Goal: Transaction & Acquisition: Purchase product/service

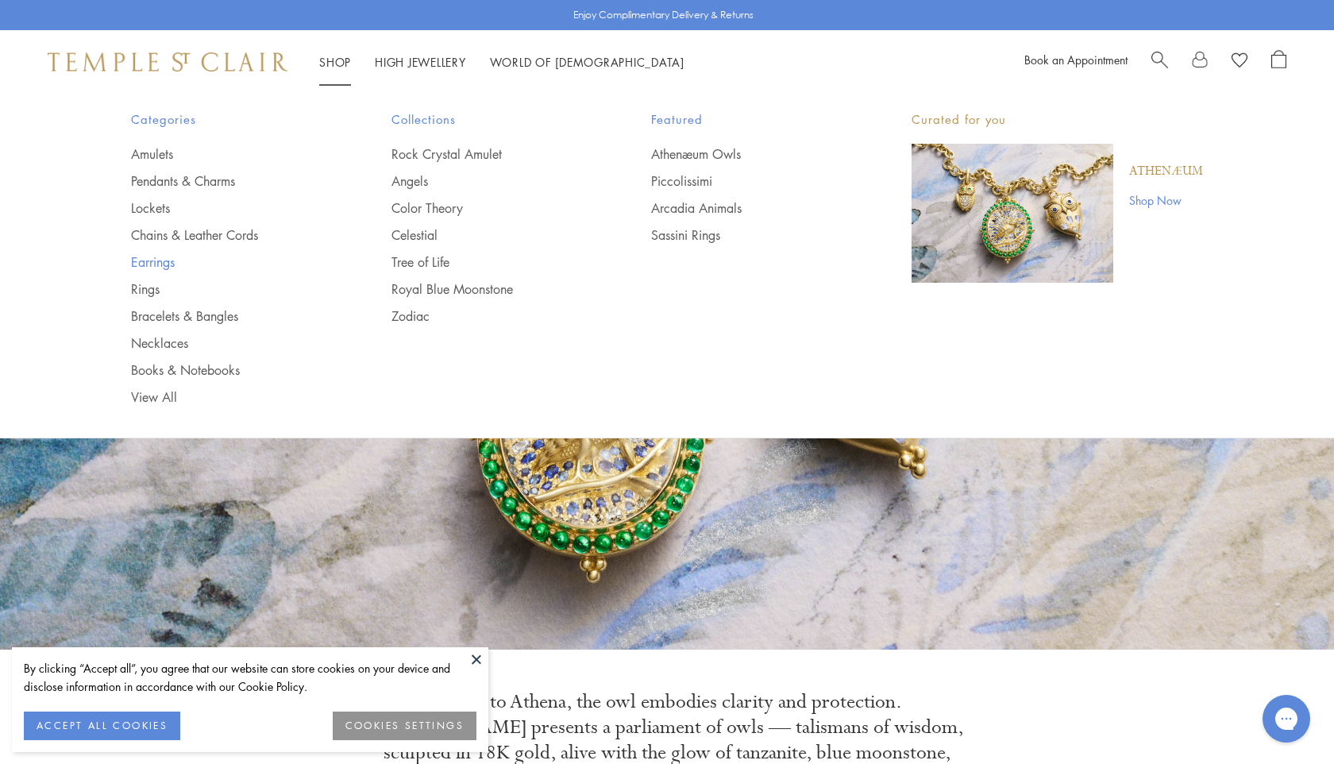
click at [160, 265] on link "Earrings" at bounding box center [229, 261] width 197 height 17
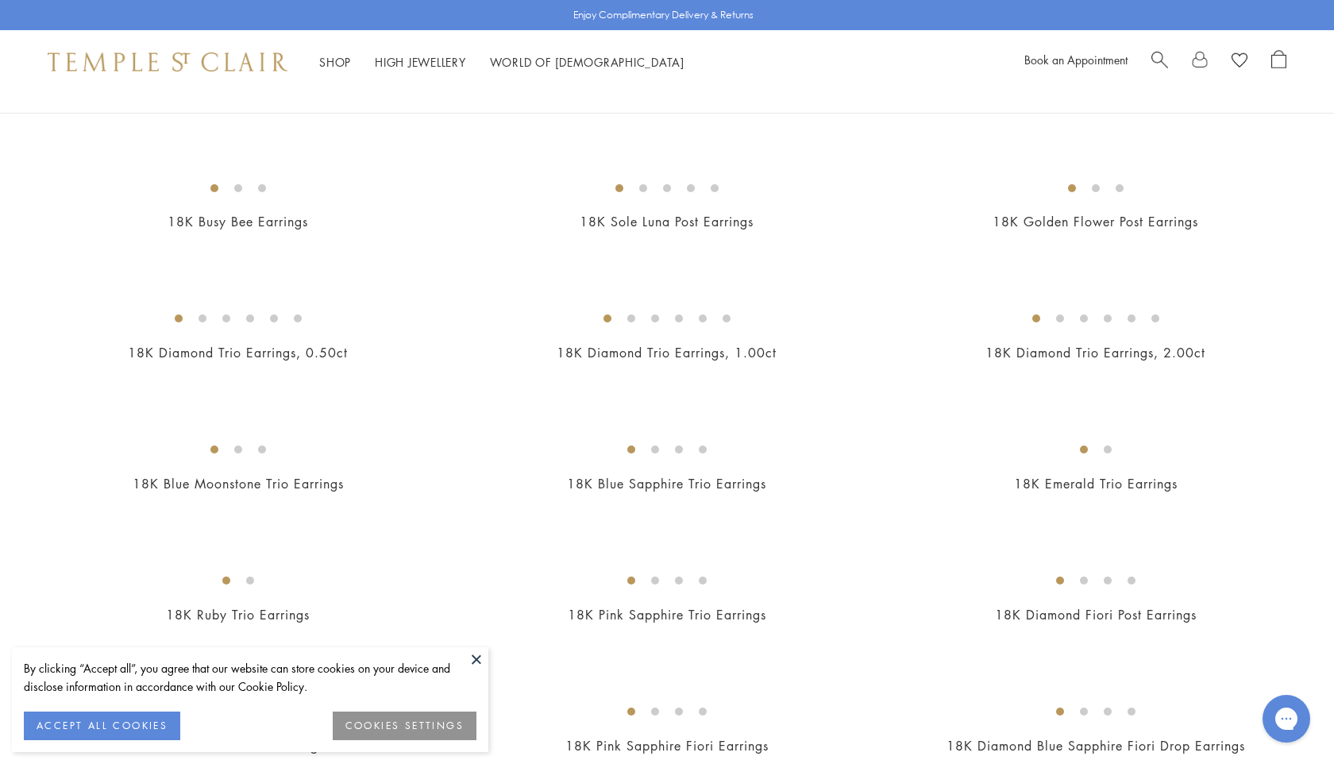
scroll to position [647, 0]
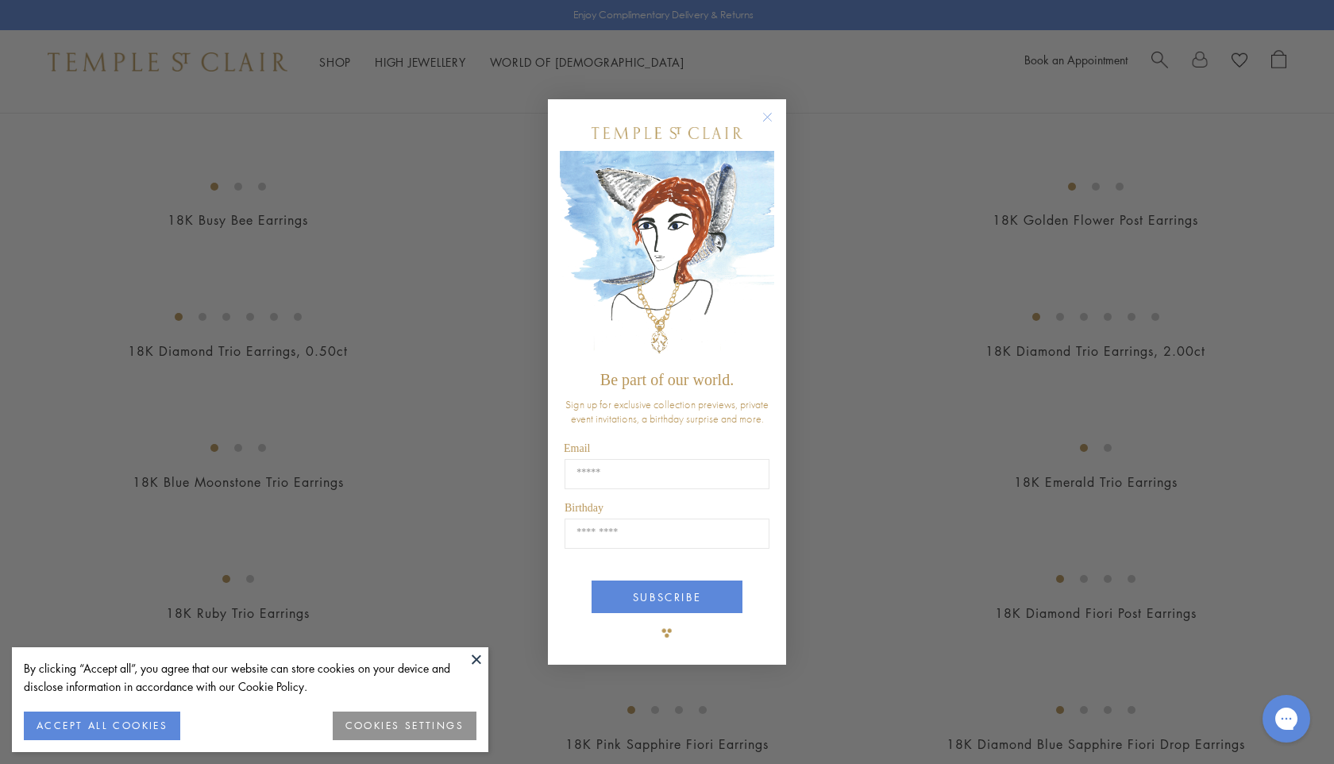
click at [766, 117] on circle "Close dialog" at bounding box center [767, 117] width 19 height 19
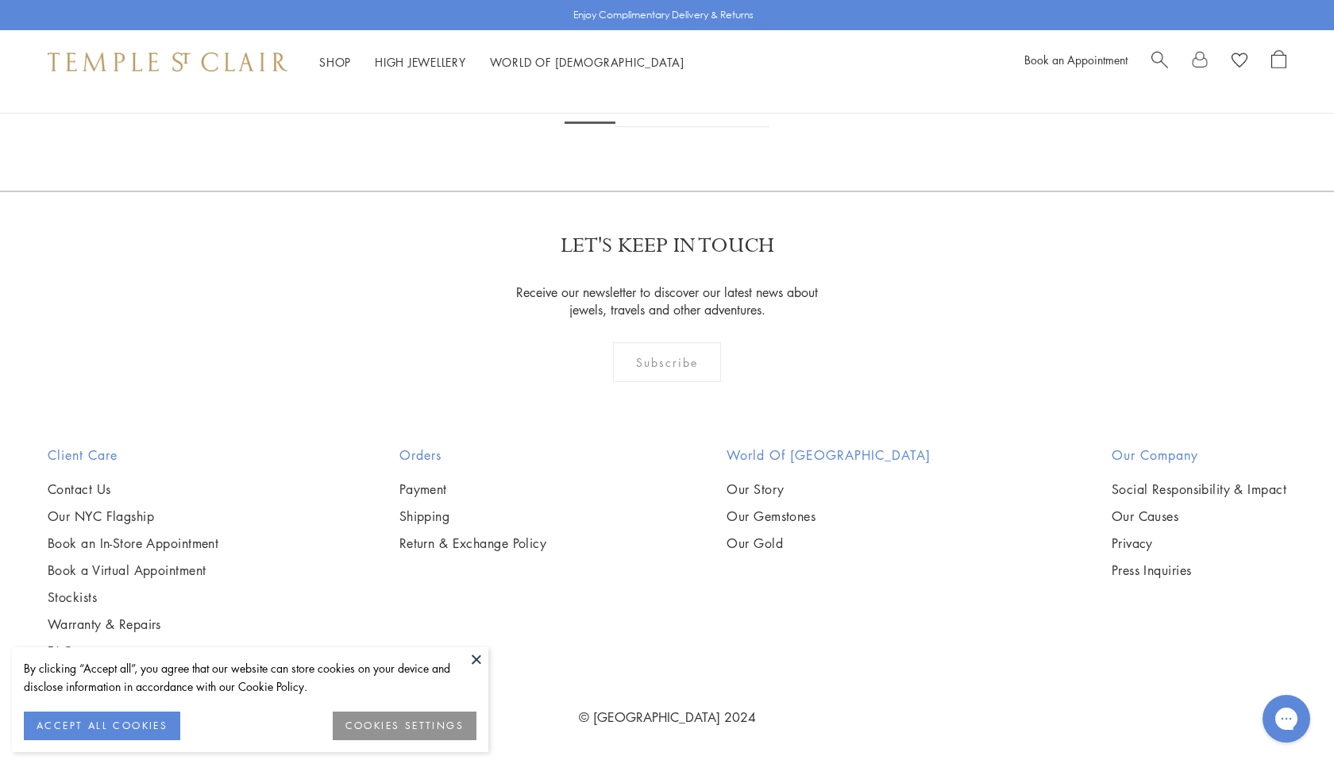
scroll to position [8849, 0]
click at [650, 127] on link "2" at bounding box center [641, 105] width 52 height 44
